Goal: Information Seeking & Learning: Learn about a topic

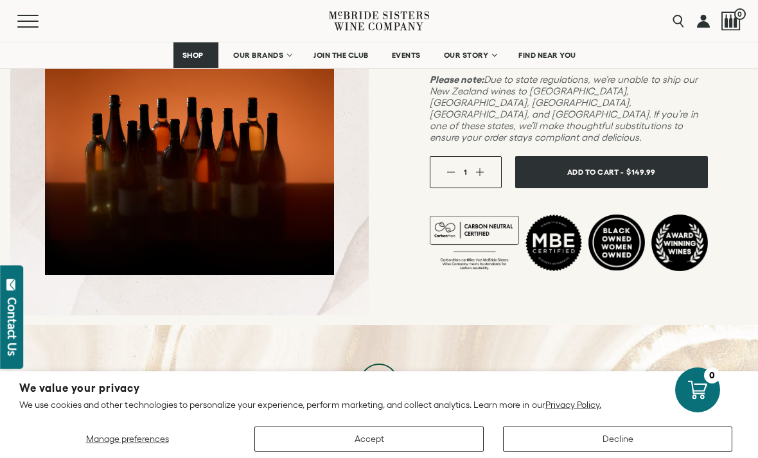
scroll to position [423, 0]
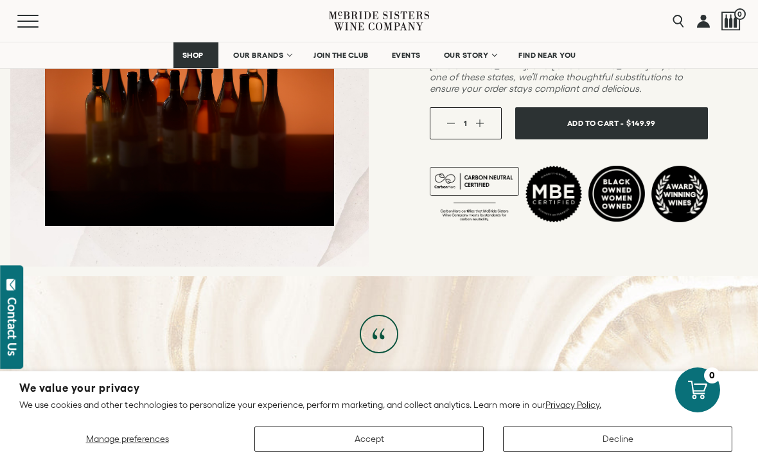
click at [254, 55] on span "OUR BRANDS" at bounding box center [258, 55] width 50 height 9
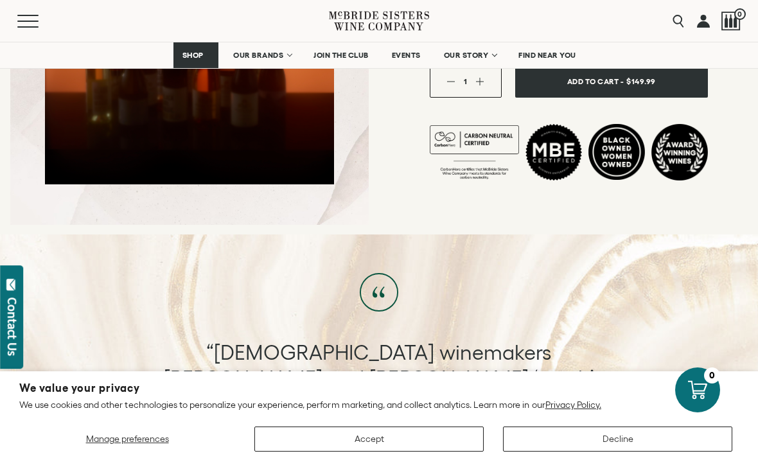
click at [31, 21] on span "Mobile Menu Trigger" at bounding box center [27, 21] width 21 height 1
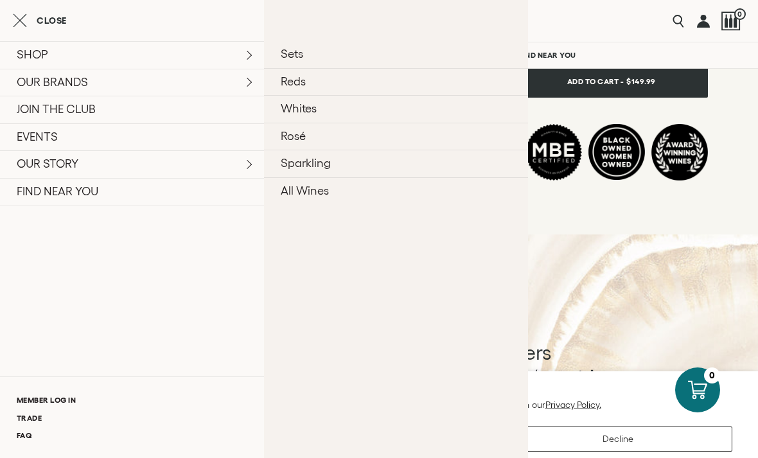
click at [289, 199] on link "All Wines" at bounding box center [396, 191] width 264 height 28
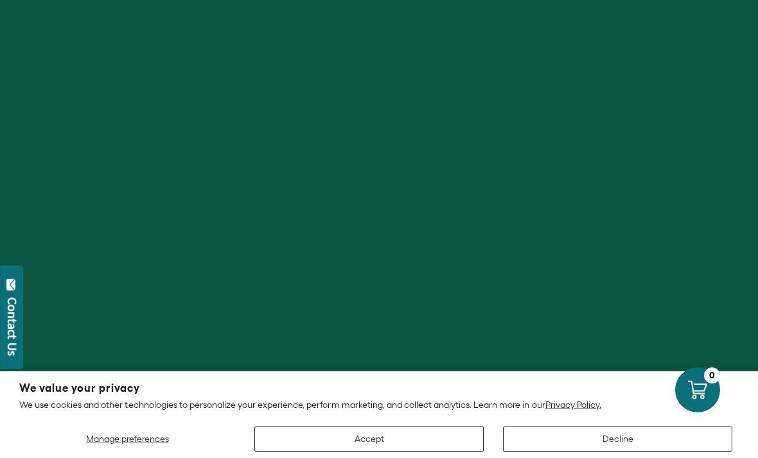
scroll to position [23, 0]
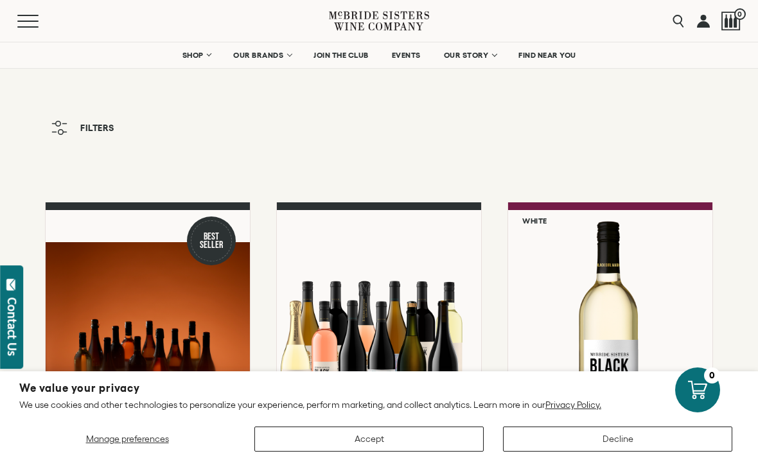
click at [572, 440] on button "Decline" at bounding box center [617, 439] width 229 height 25
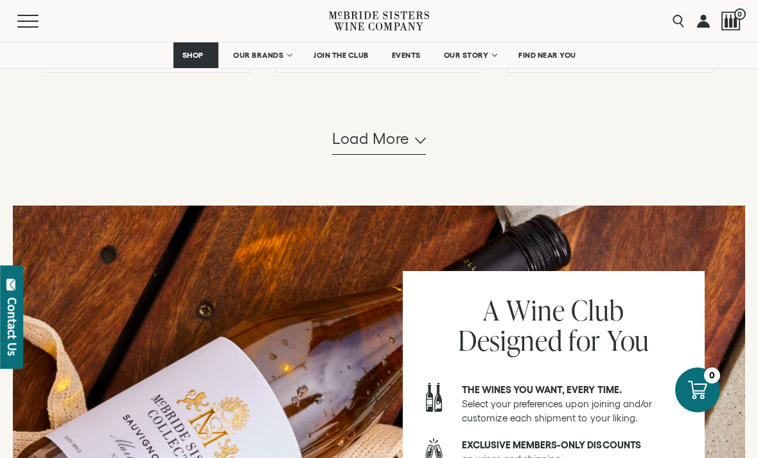
scroll to position [1400, 0]
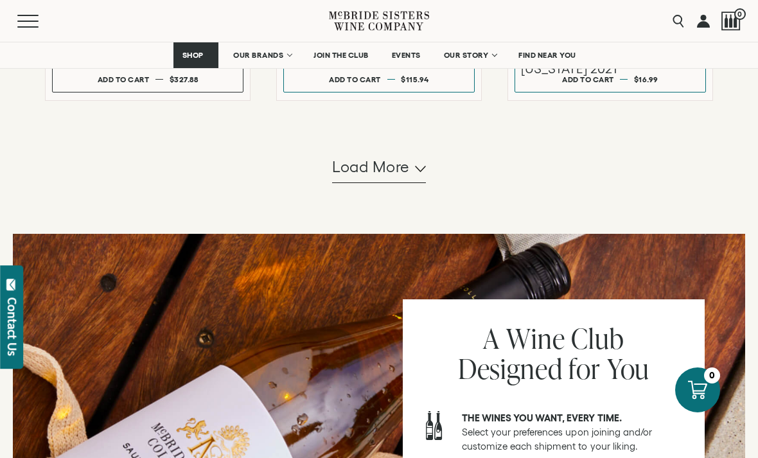
click at [384, 183] on button "Load more" at bounding box center [379, 167] width 94 height 31
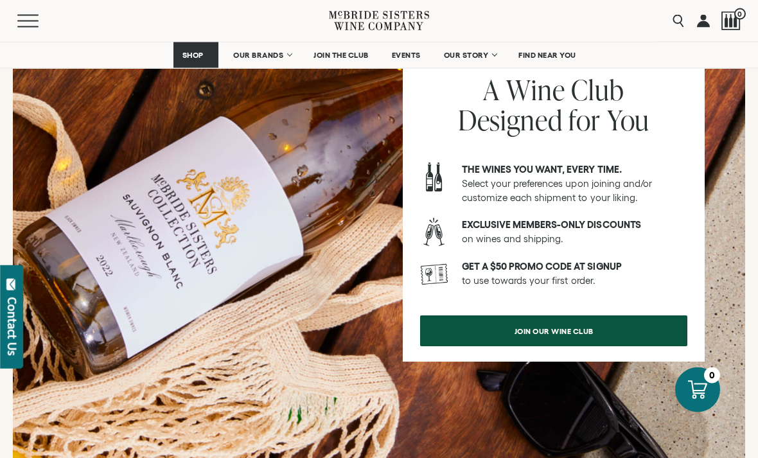
scroll to position [2972, 0]
click at [642, 339] on link "join our wine club" at bounding box center [553, 331] width 267 height 31
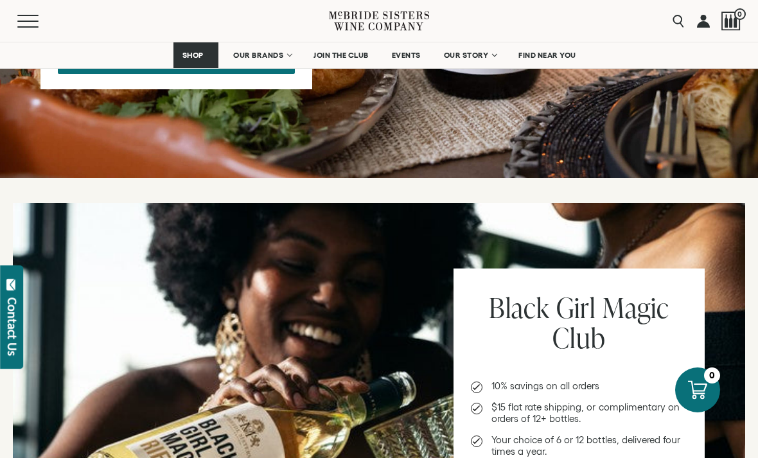
scroll to position [1157, 0]
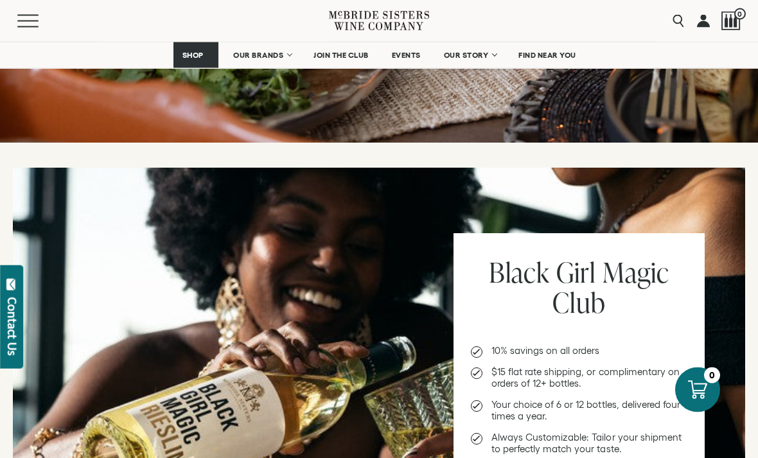
click at [279, 57] on span "OUR BRANDS" at bounding box center [258, 55] width 50 height 9
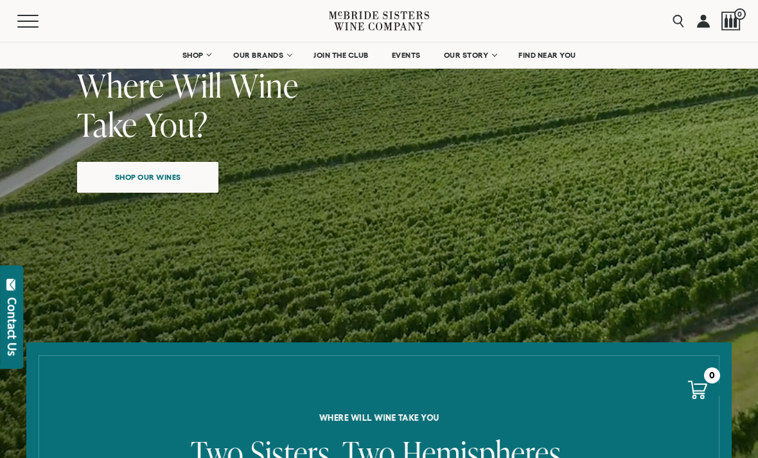
scroll to position [8, 0]
